Goal: Transaction & Acquisition: Purchase product/service

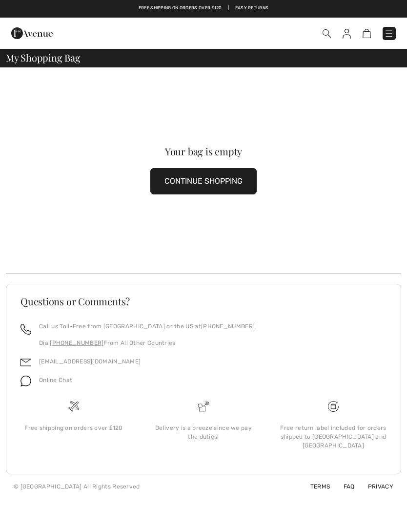
click at [228, 178] on button "CONTINUE SHOPPING" at bounding box center [203, 181] width 106 height 26
click at [216, 177] on button "CONTINUE SHOPPING" at bounding box center [203, 181] width 106 height 26
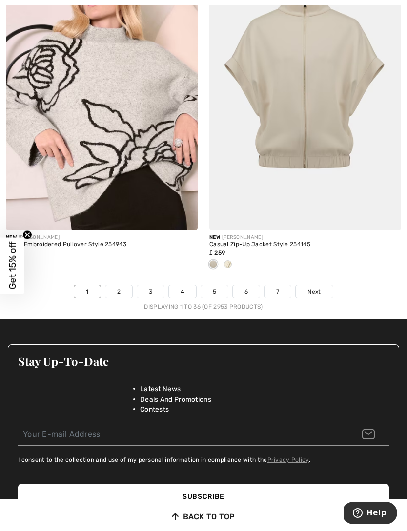
scroll to position [5943, 0]
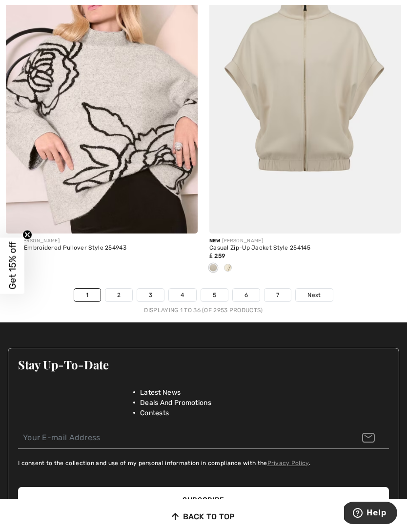
click at [121, 289] on link "2" at bounding box center [119, 295] width 27 height 13
click at [124, 289] on link "2" at bounding box center [119, 295] width 27 height 13
click at [318, 291] on span "Next" at bounding box center [314, 295] width 13 height 9
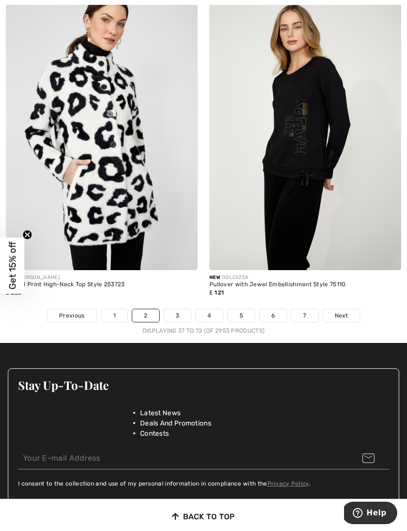
scroll to position [5837, 0]
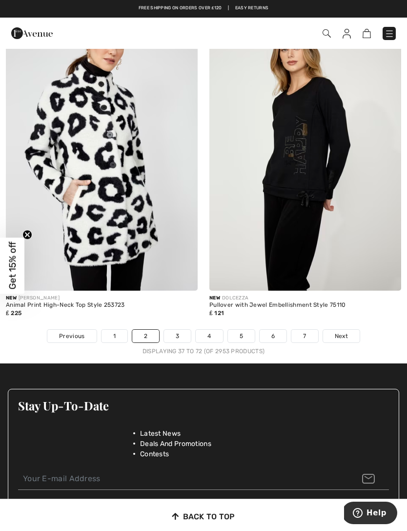
click at [344, 333] on span "Next" at bounding box center [341, 336] width 13 height 9
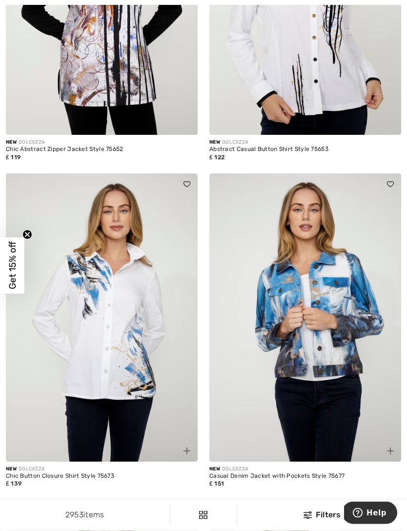
scroll to position [4981, 0]
click at [307, 394] on img at bounding box center [306, 317] width 192 height 288
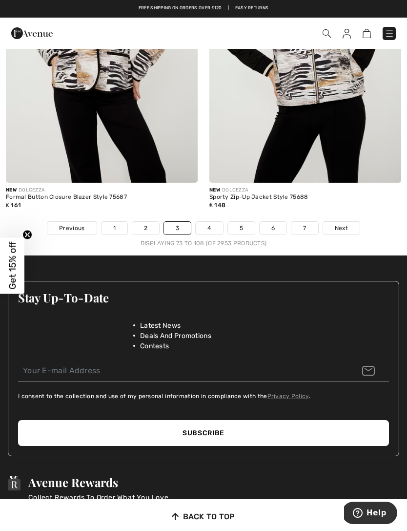
scroll to position [5896, 0]
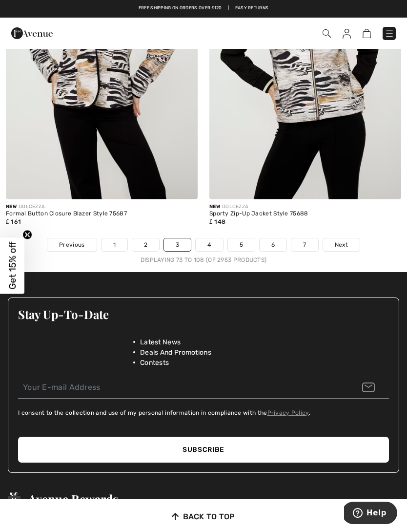
click at [211, 241] on link "4" at bounding box center [209, 244] width 27 height 13
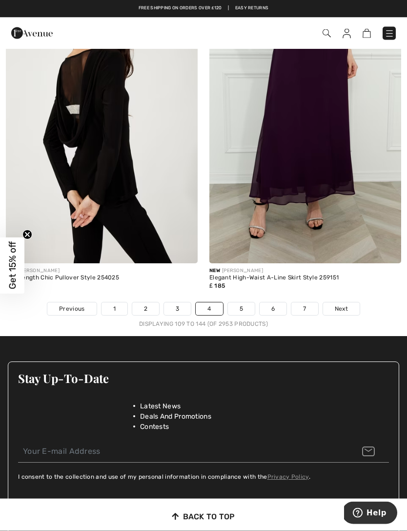
scroll to position [5945, 0]
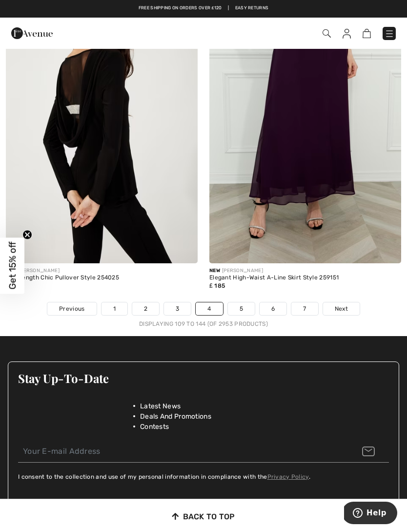
click at [341, 304] on span "Next" at bounding box center [341, 308] width 13 height 9
click at [349, 302] on link "Next" at bounding box center [341, 308] width 37 height 13
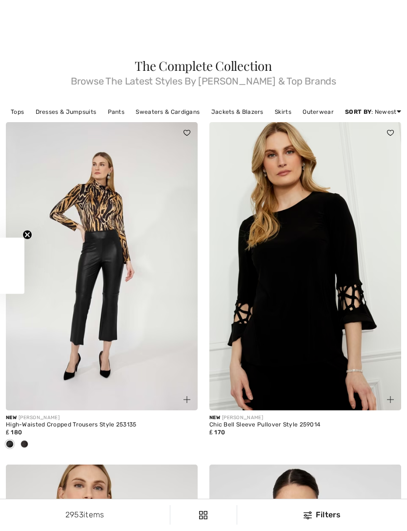
checkbox input "true"
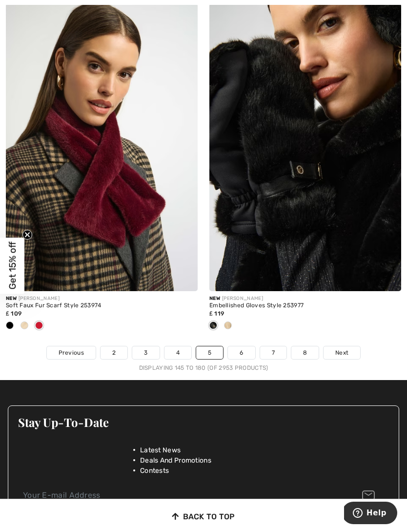
scroll to position [5921, 0]
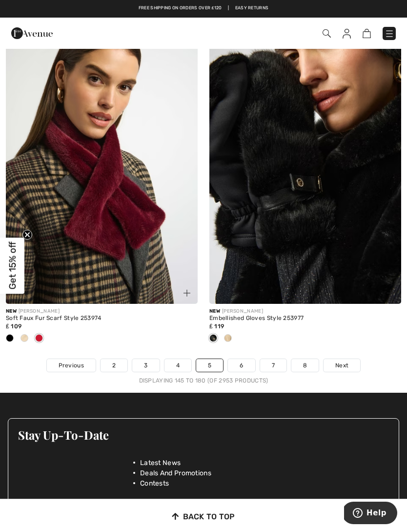
click at [242, 363] on link "6" at bounding box center [241, 365] width 27 height 13
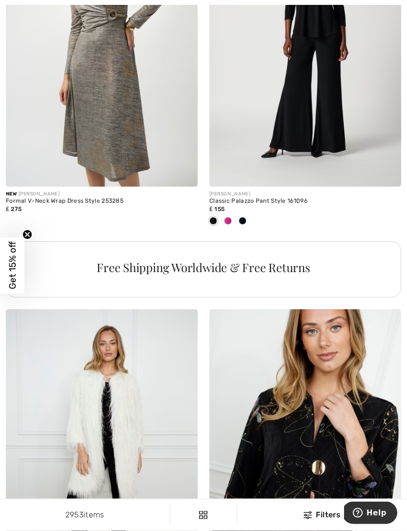
scroll to position [3979, 0]
